Goal: Information Seeking & Learning: Learn about a topic

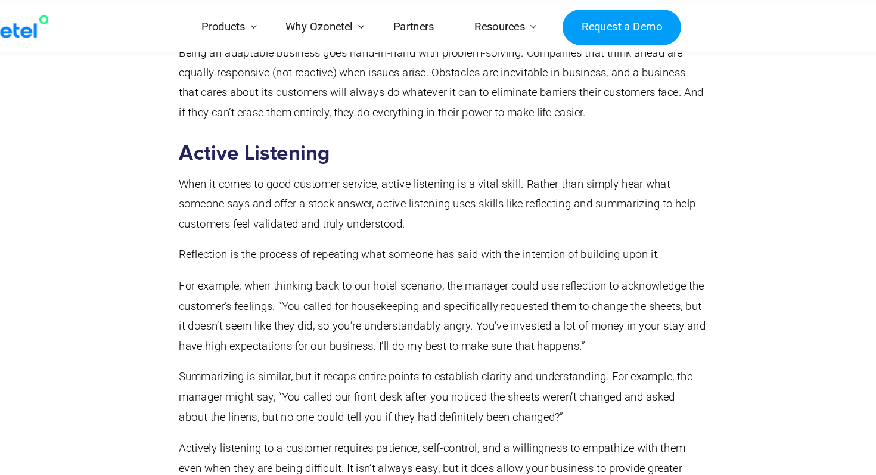
scroll to position [3612, 0]
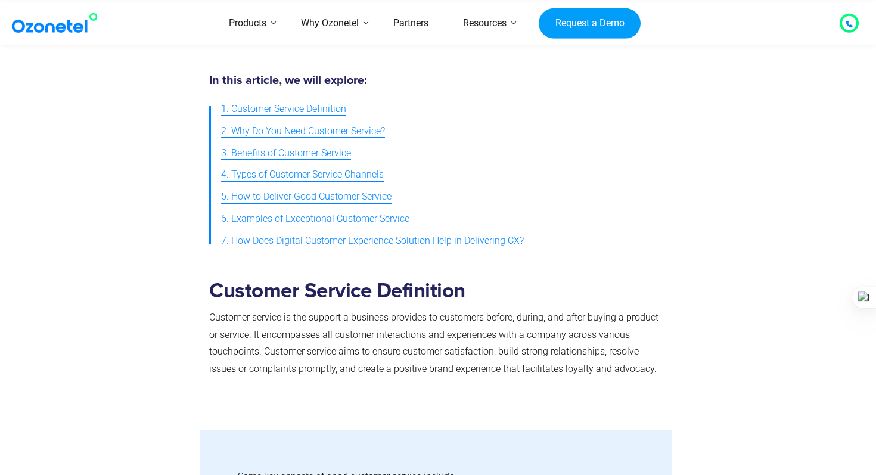
scroll to position [538, 0]
click at [316, 172] on span "4. Types of Customer Service Channels" at bounding box center [302, 174] width 163 height 17
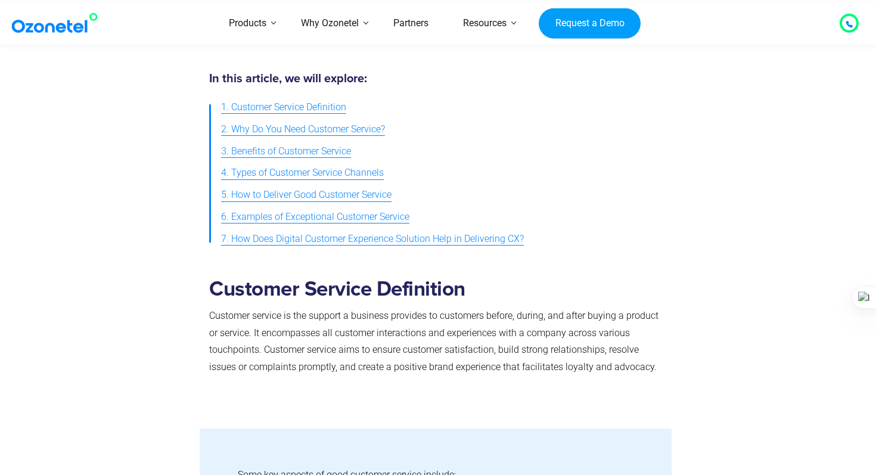
scroll to position [538, 0]
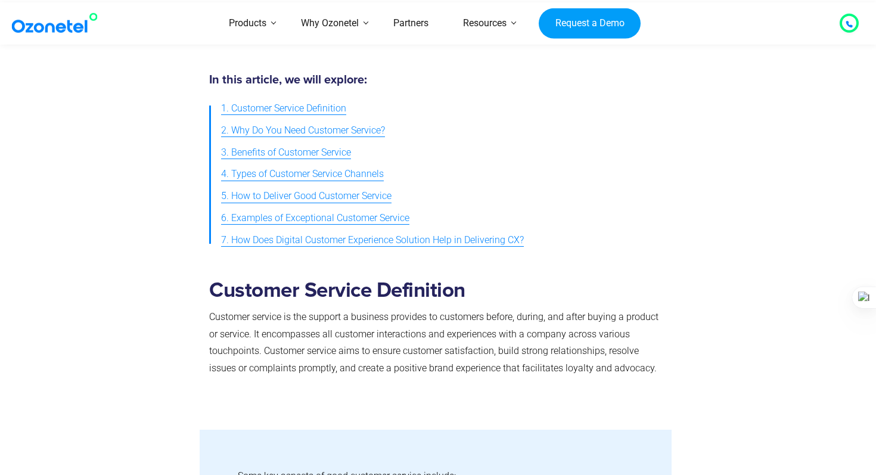
click at [316, 109] on span "1. Customer Service Definition" at bounding box center [283, 108] width 125 height 17
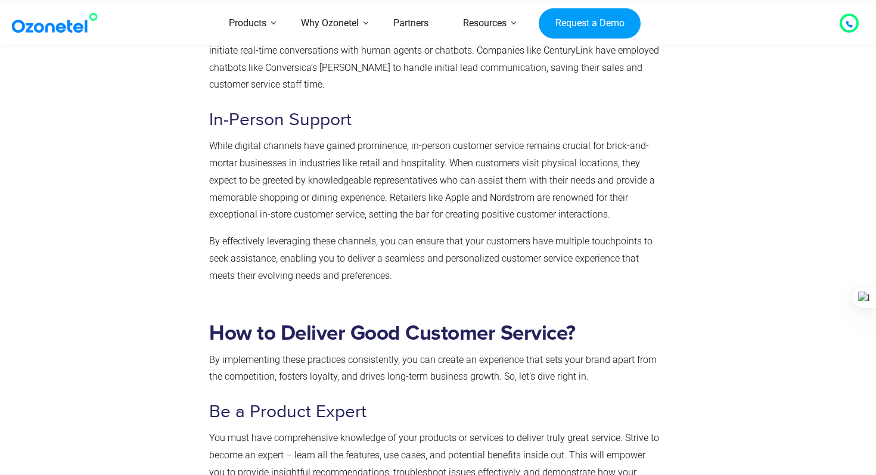
scroll to position [3817, 0]
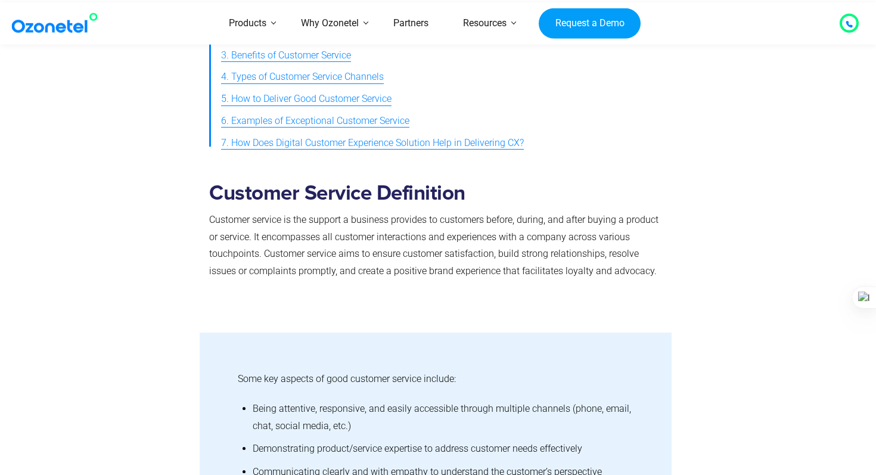
scroll to position [588, 0]
